Goal: Task Accomplishment & Management: Use online tool/utility

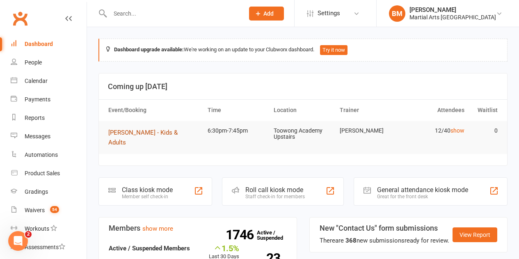
click at [116, 139] on span "[PERSON_NAME] - Kids & Adults" at bounding box center [142, 137] width 69 height 17
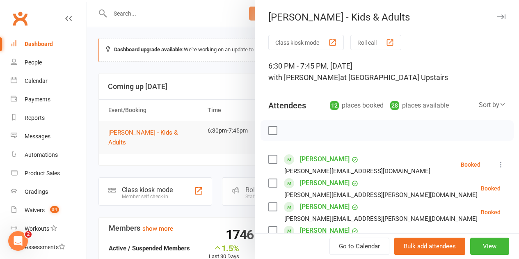
click at [360, 47] on button "Roll call" at bounding box center [375, 42] width 51 height 15
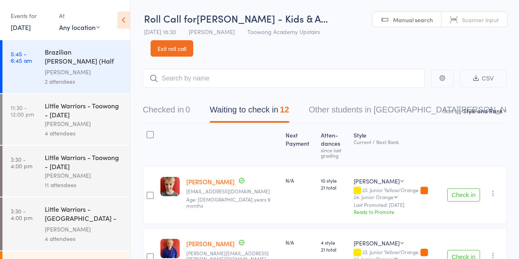
click at [454, 195] on button "Check in" at bounding box center [463, 194] width 33 height 13
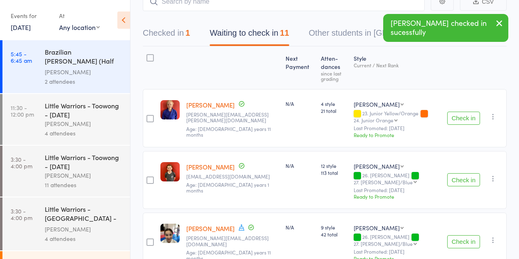
scroll to position [123, 0]
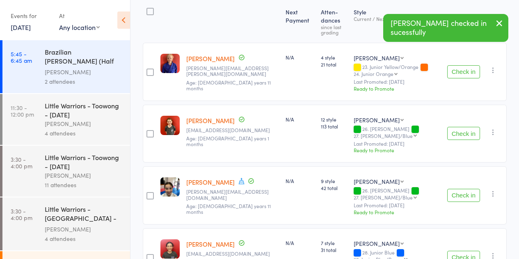
click at [469, 137] on button "Check in" at bounding box center [463, 133] width 33 height 13
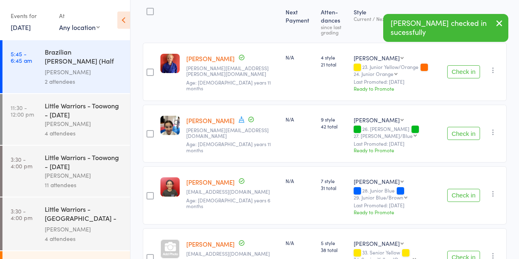
click at [469, 136] on button "Check in" at bounding box center [463, 133] width 33 height 13
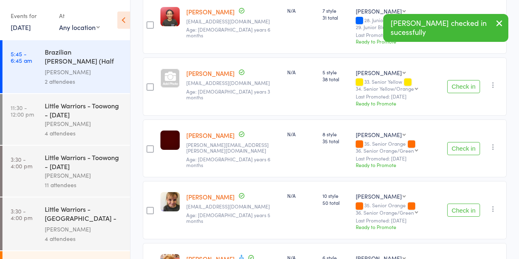
scroll to position [246, 0]
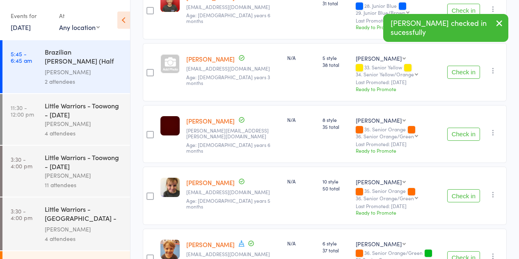
click at [451, 136] on button "Check in" at bounding box center [463, 134] width 33 height 13
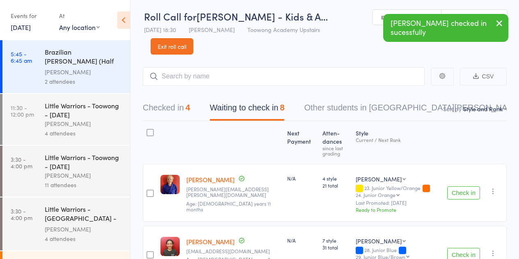
scroll to position [0, 0]
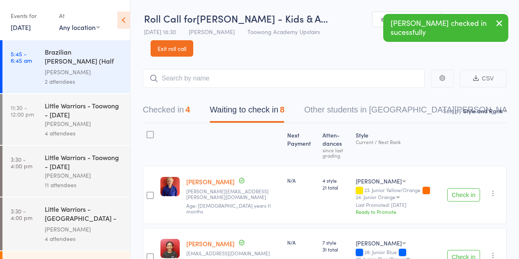
click at [159, 123] on div "Checked in 4 Waiting to check in 8 Other students in Kyushin Ryu Jujitsu 4" at bounding box center [325, 105] width 364 height 35
click at [168, 116] on button "Checked in 4" at bounding box center [166, 112] width 47 height 22
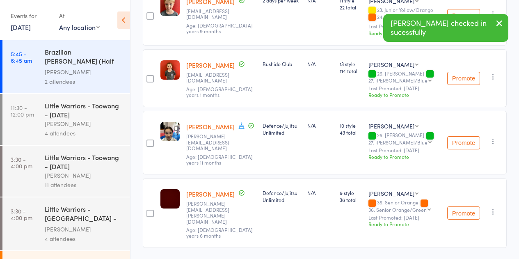
scroll to position [189, 0]
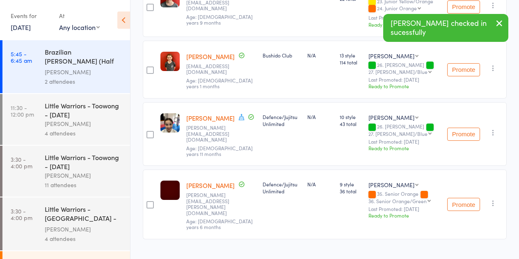
click at [495, 199] on icon "button" at bounding box center [493, 203] width 8 height 8
click at [479, 214] on li "Undo check-in" at bounding box center [464, 219] width 68 height 10
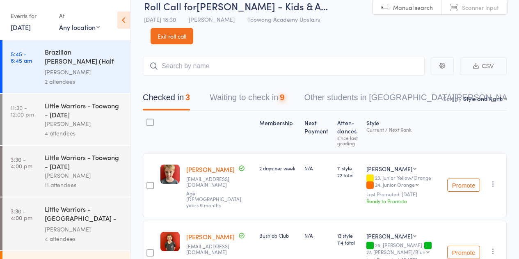
click at [240, 86] on div "Checked in 3 Waiting to check in 9 Other students in Kyushin Ryu Jujitsu 4" at bounding box center [325, 92] width 364 height 35
click at [243, 96] on button "Waiting to check in 9" at bounding box center [247, 100] width 75 height 22
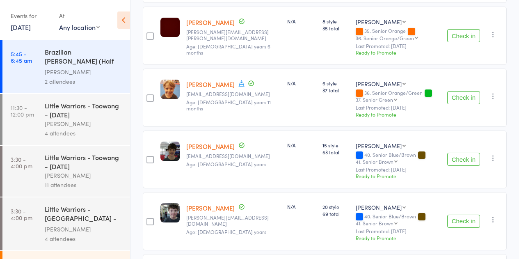
scroll to position [422, 0]
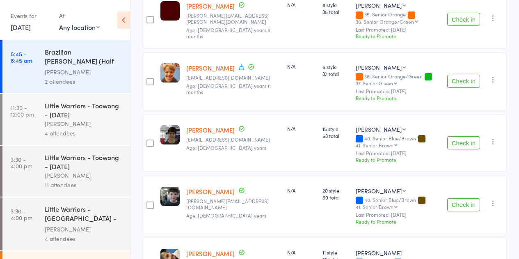
click at [471, 82] on button "Check in" at bounding box center [463, 81] width 33 height 13
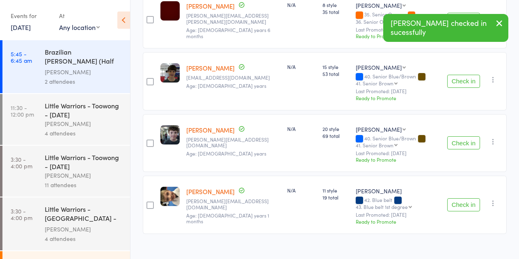
click at [470, 143] on button "Check in" at bounding box center [463, 142] width 33 height 13
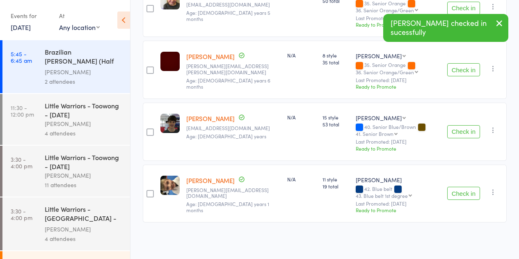
scroll to position [372, 0]
click at [489, 123] on div "Check in Check in Promote Send message Add Note Add Task Add Flag Remove Mark a…" at bounding box center [475, 132] width 63 height 58
click at [491, 133] on icon "button" at bounding box center [493, 130] width 8 height 8
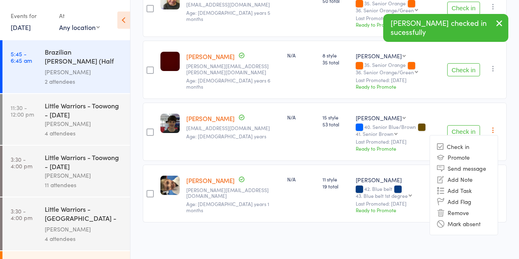
click at [331, 175] on div "11 style 19 total" at bounding box center [335, 193] width 33 height 58
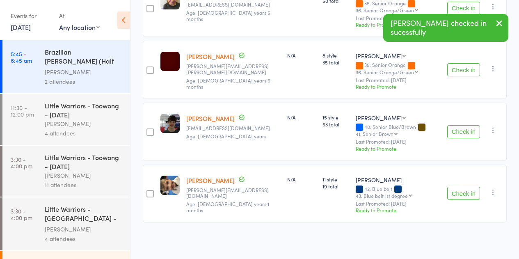
click at [496, 199] on div "Check in Check in Promote Send message Add Note Add Task Add Flag Remove Mark a…" at bounding box center [475, 193] width 63 height 58
click at [468, 196] on button "Check in" at bounding box center [463, 193] width 33 height 13
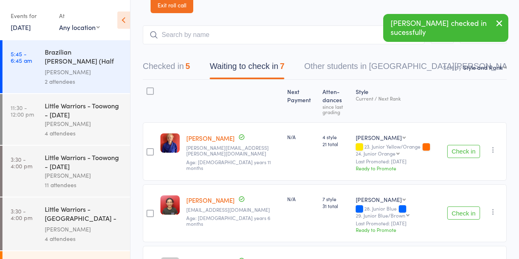
scroll to position [0, 0]
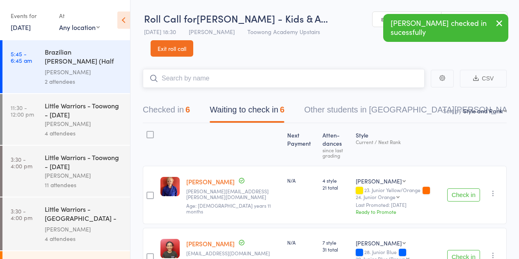
click at [191, 87] on input "search" at bounding box center [284, 78] width 282 height 19
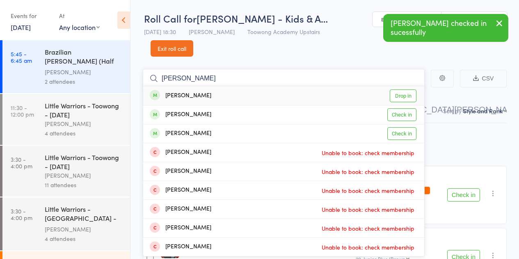
type input "bodnar"
click at [196, 103] on div "Dan Bodnar Drop in" at bounding box center [283, 95] width 281 height 19
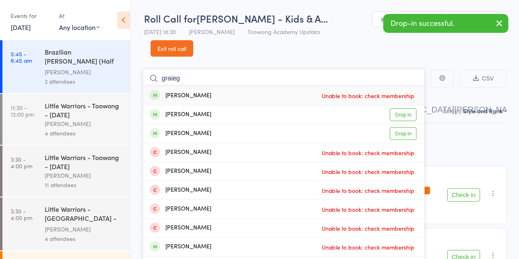
type input "graieg"
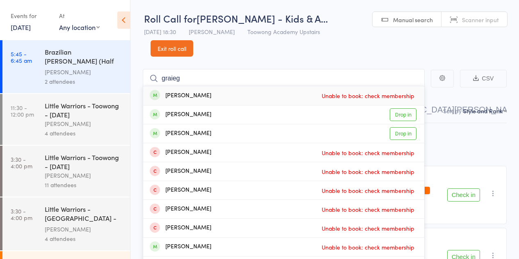
click at [185, 48] on link "Exit roll call" at bounding box center [172, 48] width 43 height 16
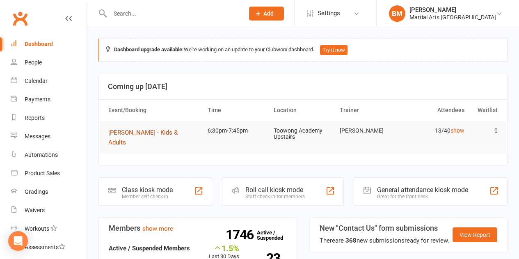
drag, startPoint x: 114, startPoint y: 137, endPoint x: 129, endPoint y: 133, distance: 15.2
click at [129, 133] on span "[PERSON_NAME] - Kids & Adults" at bounding box center [142, 137] width 69 height 17
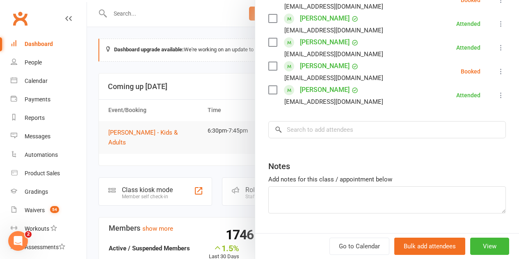
scroll to position [369, 0]
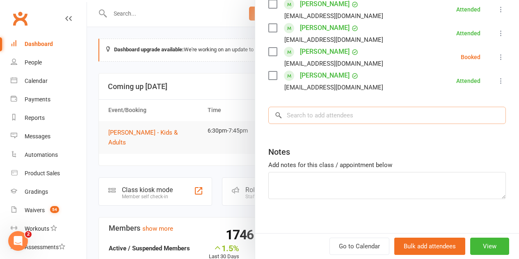
click at [349, 108] on input "search" at bounding box center [386, 115] width 237 height 17
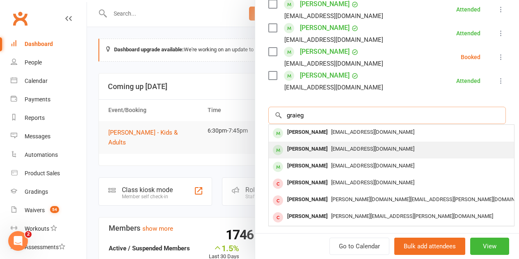
type input "graieg"
click at [315, 151] on div "[PERSON_NAME]" at bounding box center [307, 149] width 47 height 12
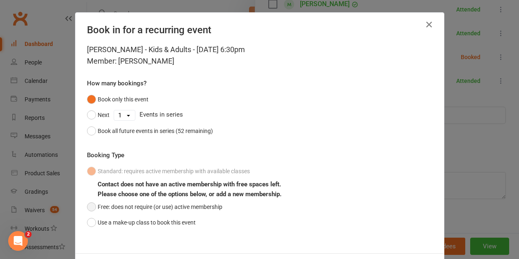
click at [112, 199] on button "Free: does not require (or use) active membership" at bounding box center [154, 207] width 135 height 16
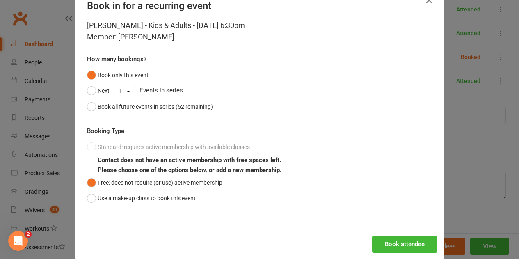
scroll to position [37, 0]
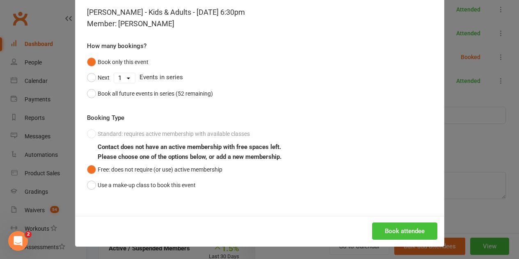
click at [399, 226] on button "Book attendee" at bounding box center [404, 230] width 65 height 17
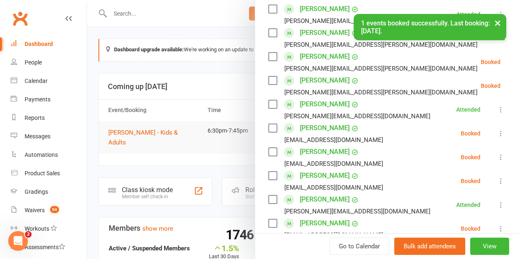
scroll to position [147, 0]
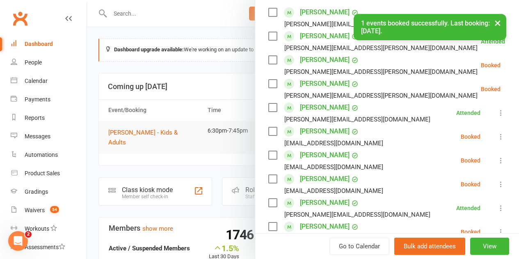
click at [497, 187] on icon at bounding box center [501, 184] width 8 height 8
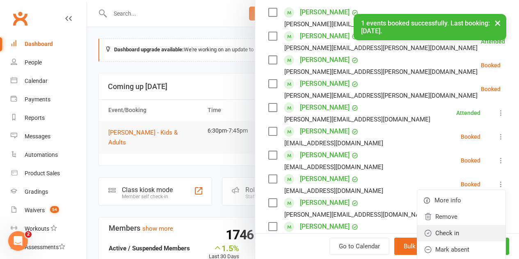
drag, startPoint x: 452, startPoint y: 232, endPoint x: 451, endPoint y: 223, distance: 9.1
click at [452, 232] on link "Check in" at bounding box center [461, 233] width 88 height 16
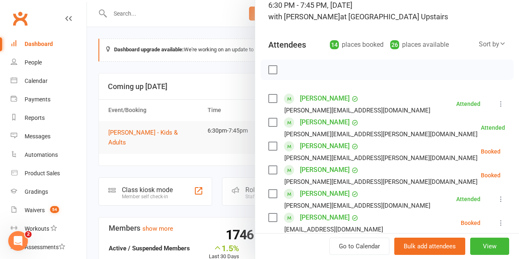
scroll to position [0, 0]
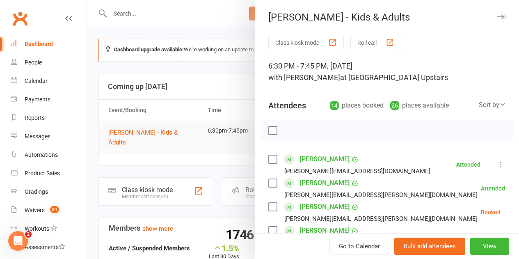
click at [379, 48] on button "Roll call" at bounding box center [375, 42] width 51 height 15
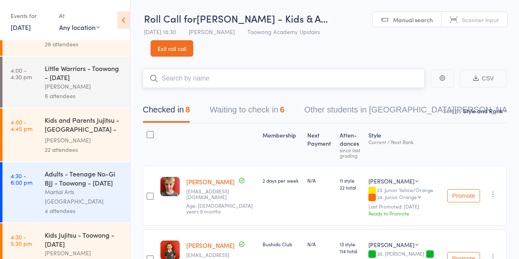
scroll to position [410, 0]
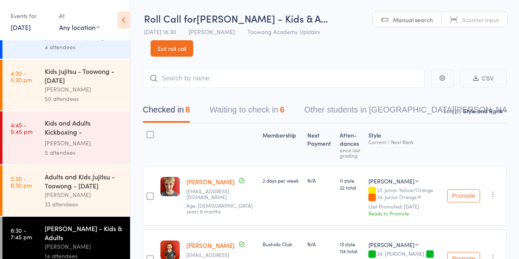
click at [81, 190] on div "[PERSON_NAME]" at bounding box center [84, 194] width 78 height 9
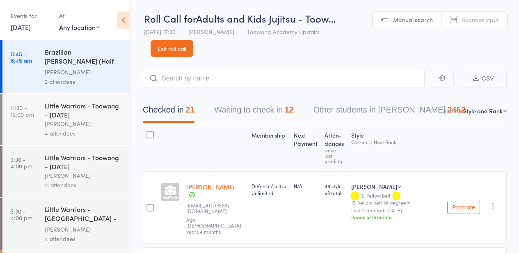
click at [280, 102] on button "Waiting to check in 12" at bounding box center [253, 112] width 79 height 22
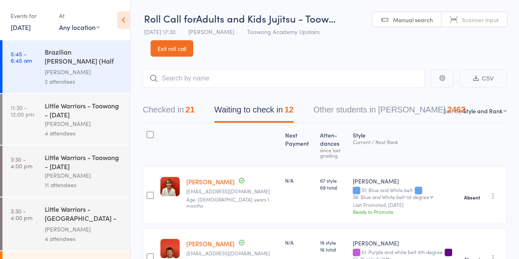
click at [184, 51] on link "Exit roll call" at bounding box center [172, 48] width 43 height 16
